Goal: Check status

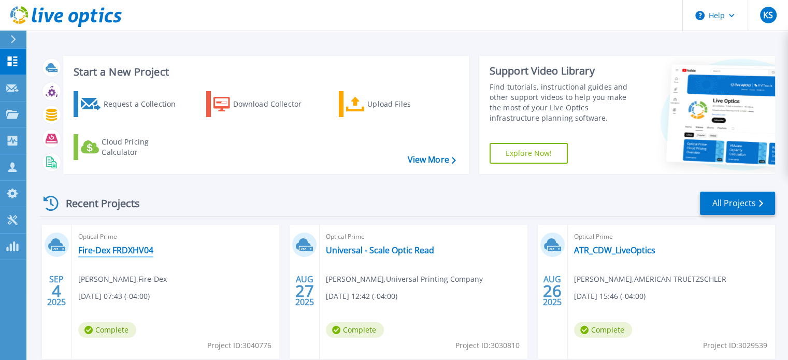
click at [112, 253] on link "Fire-Dex FRDXHV04" at bounding box center [115, 250] width 75 height 10
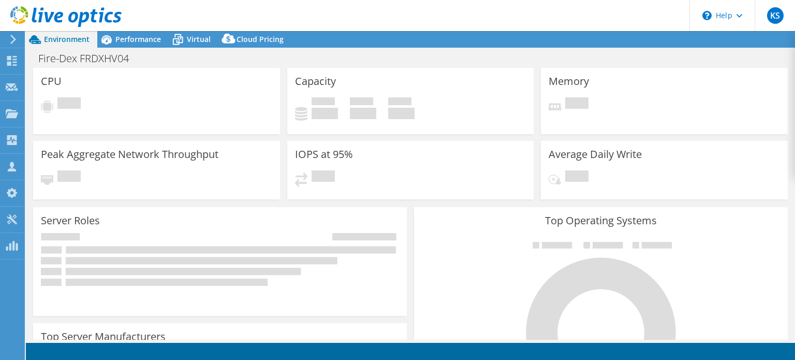
select select "USD"
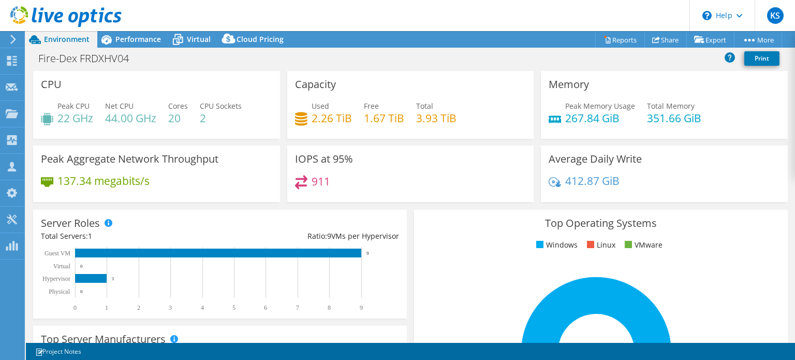
click at [489, 254] on div "Top Operating Systems Windows Linux VMware 100.0% Windows Server 2019" at bounding box center [601, 334] width 374 height 248
click at [135, 39] on span "Performance" at bounding box center [138, 39] width 46 height 10
